Goal: Task Accomplishment & Management: Use online tool/utility

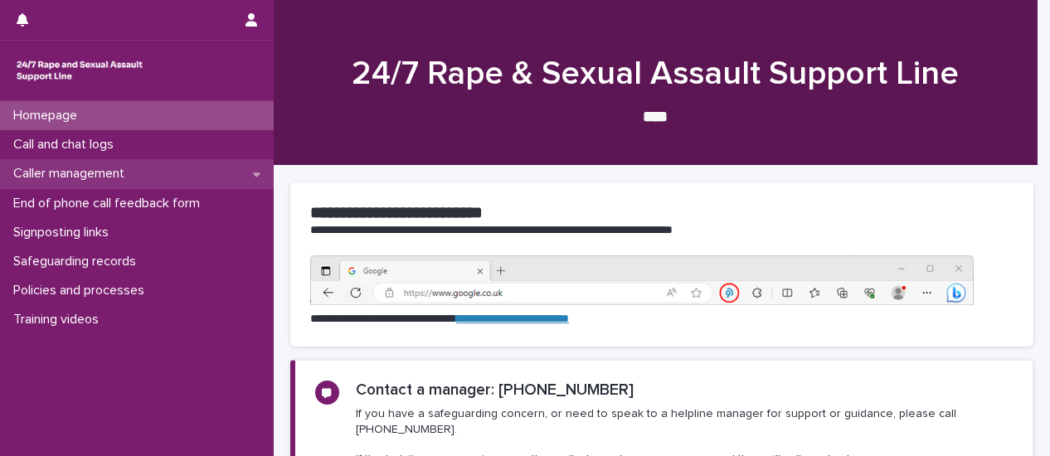
drag, startPoint x: 0, startPoint y: 0, endPoint x: 58, endPoint y: 177, distance: 185.9
click at [58, 177] on p "Caller management" at bounding box center [72, 174] width 131 height 16
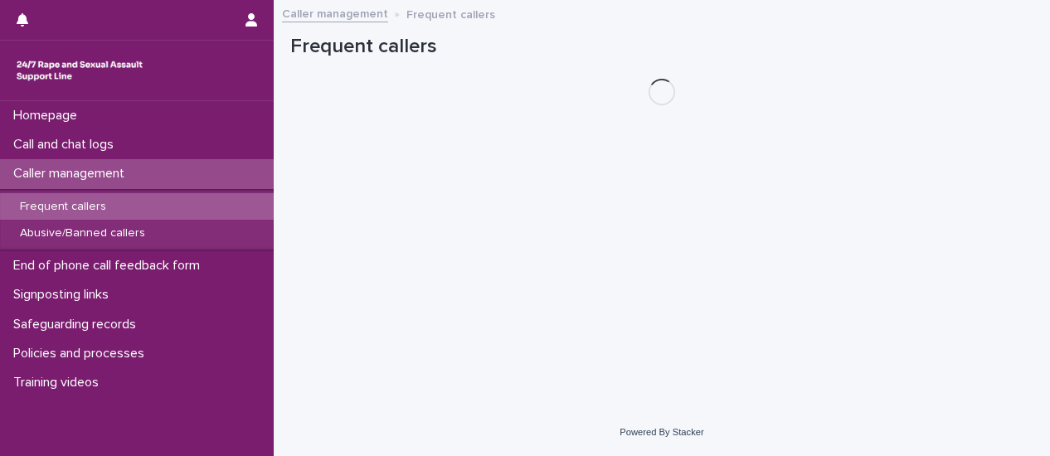
click at [53, 210] on p "Frequent callers" at bounding box center [63, 207] width 113 height 14
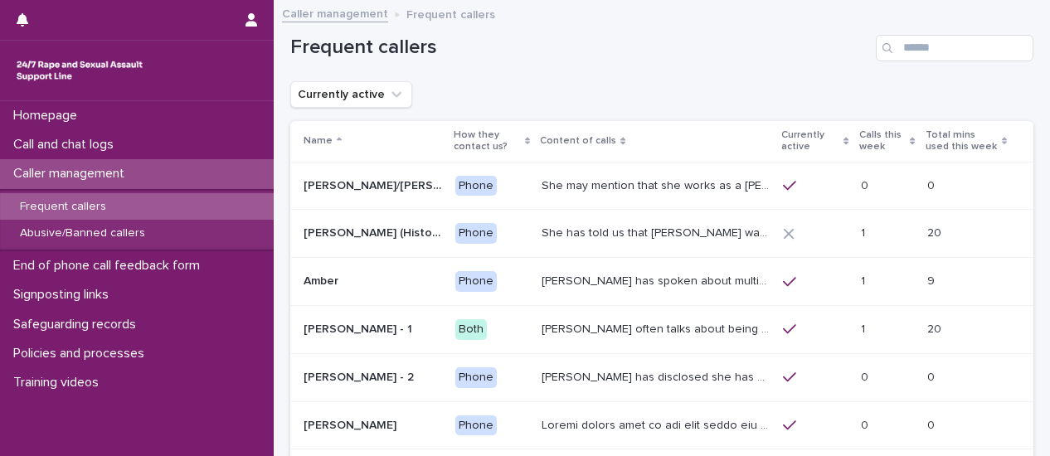
click at [610, 95] on div "Currently active" at bounding box center [661, 94] width 743 height 27
click at [859, 133] on p "Calls this week" at bounding box center [882, 141] width 47 height 31
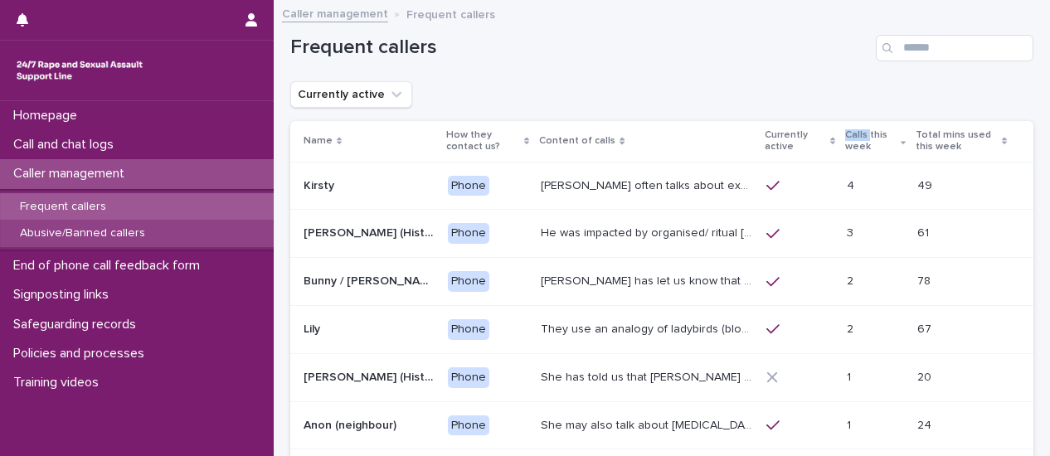
click at [192, 233] on div "Abusive/Banned callers" at bounding box center [137, 233] width 274 height 27
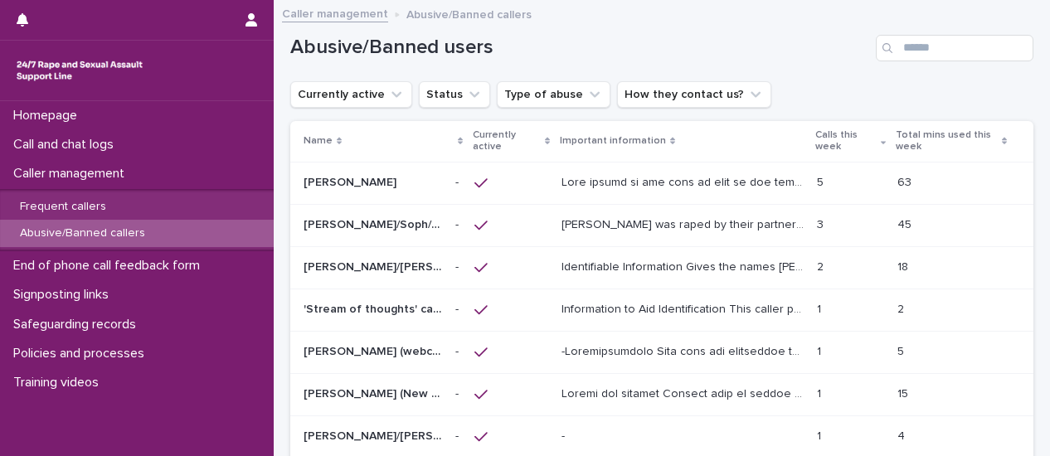
click at [635, 269] on p "Identifiable Information Gives the names [PERSON_NAME], [PERSON_NAME], [PERSON_…" at bounding box center [684, 265] width 246 height 17
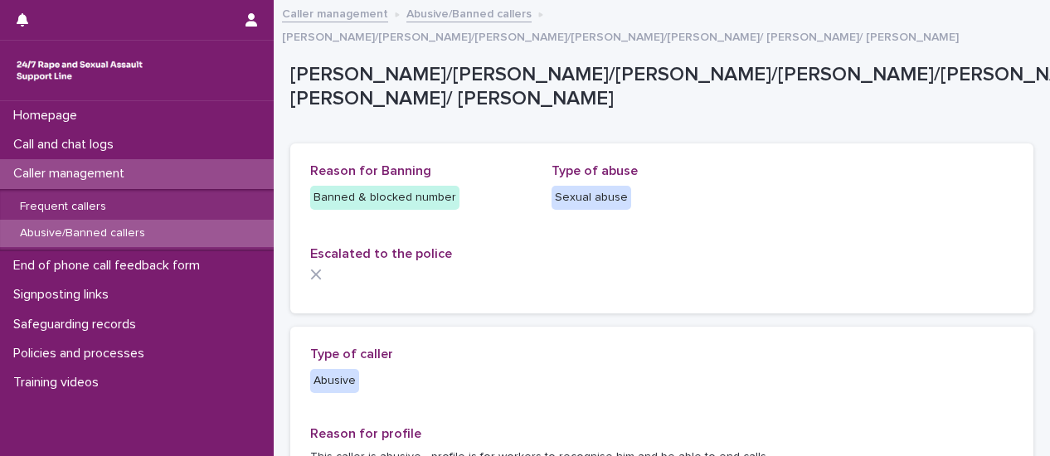
click at [142, 177] on div "Caller management" at bounding box center [137, 173] width 274 height 29
